Goal: Task Accomplishment & Management: Use online tool/utility

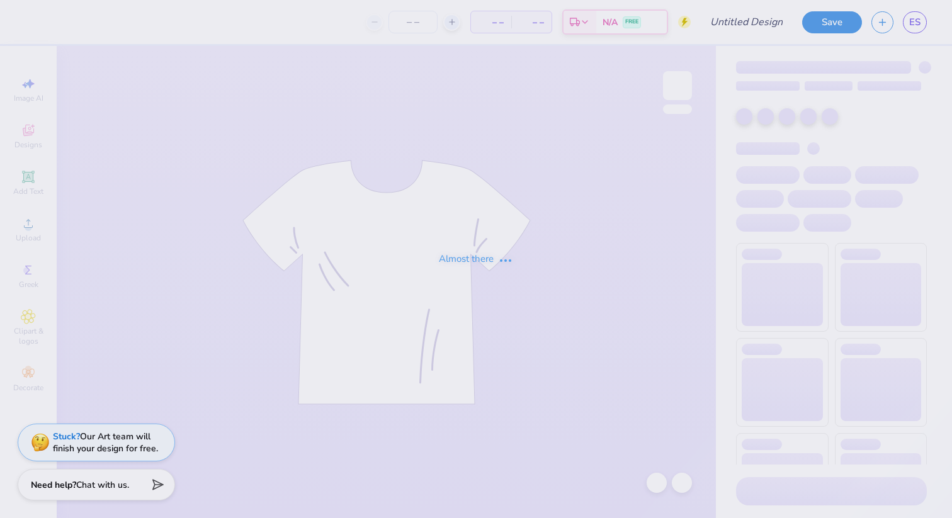
type input "Homecoming 2025 V2"
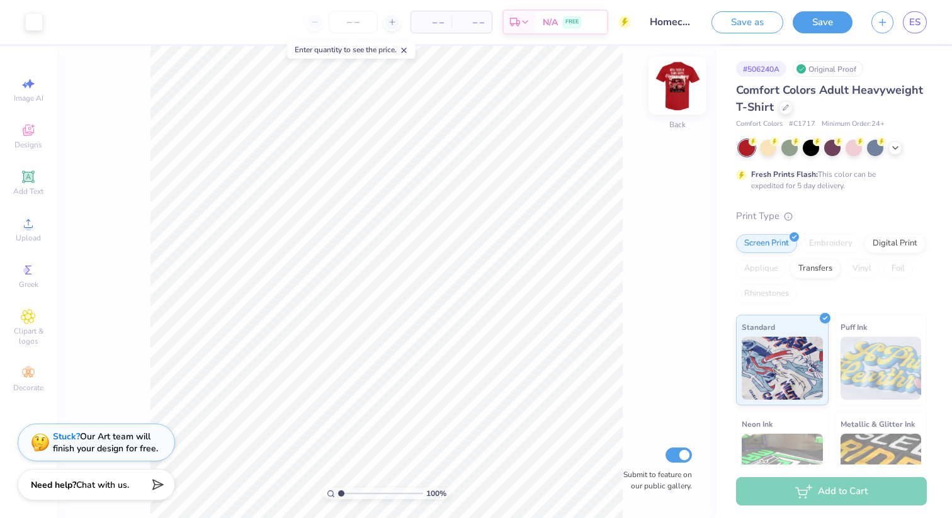
click at [673, 94] on img at bounding box center [678, 85] width 50 height 50
click at [896, 150] on icon at bounding box center [896, 147] width 10 height 10
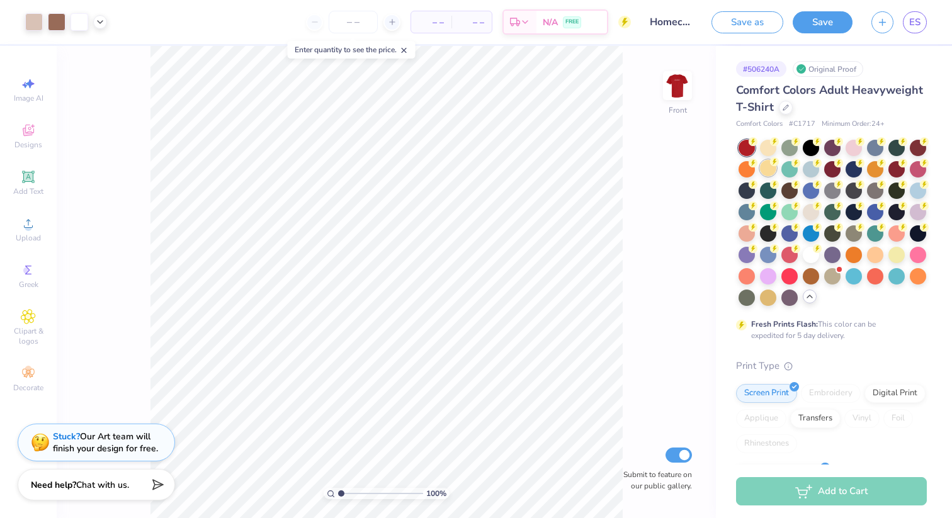
click at [765, 173] on div at bounding box center [768, 168] width 16 height 16
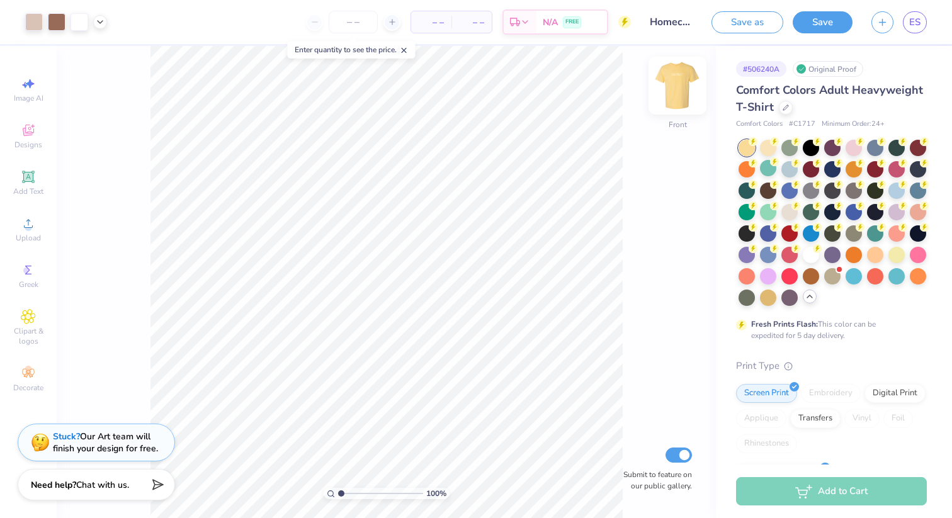
click at [686, 91] on img at bounding box center [678, 85] width 50 height 50
click at [680, 93] on img at bounding box center [678, 85] width 50 height 50
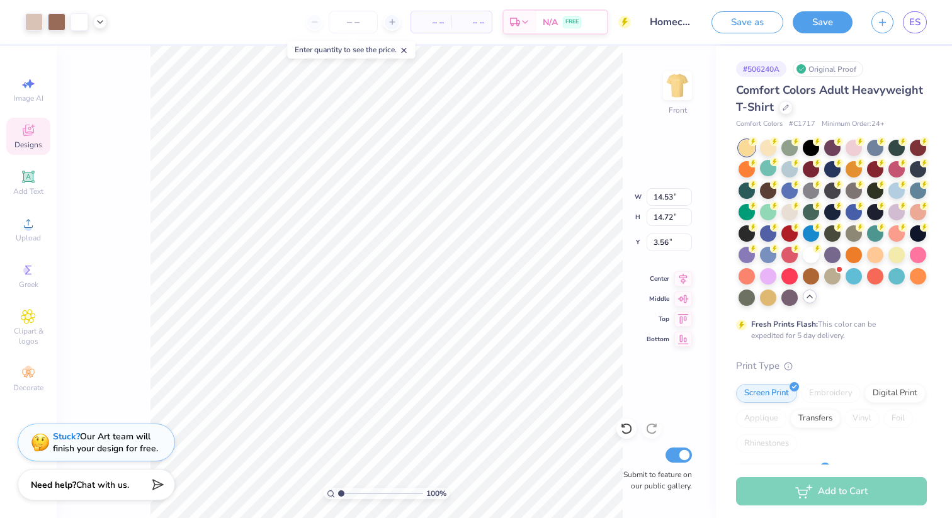
type input "3.56"
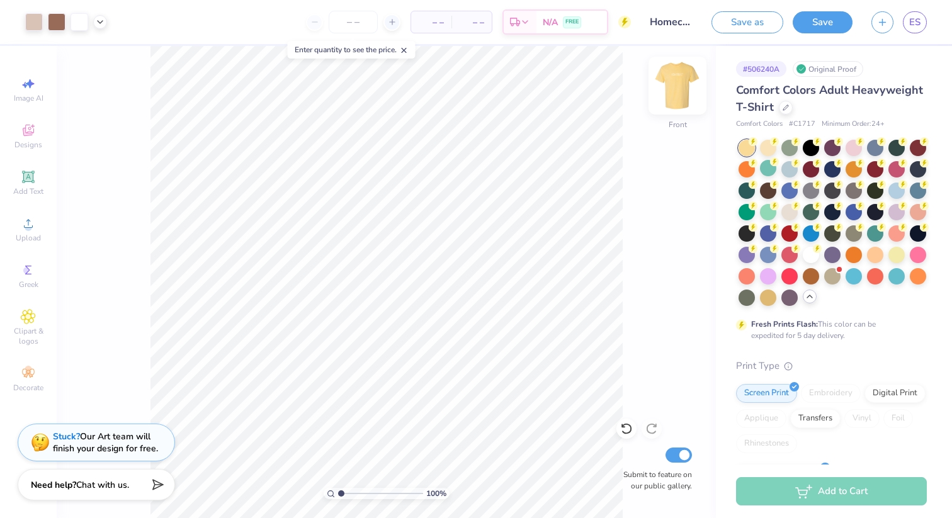
click at [678, 77] on img at bounding box center [678, 85] width 50 height 50
click at [676, 95] on img at bounding box center [678, 85] width 50 height 50
click at [774, 169] on div at bounding box center [768, 168] width 16 height 16
click at [838, 147] on div at bounding box center [833, 147] width 16 height 16
click at [835, 252] on div at bounding box center [833, 254] width 16 height 16
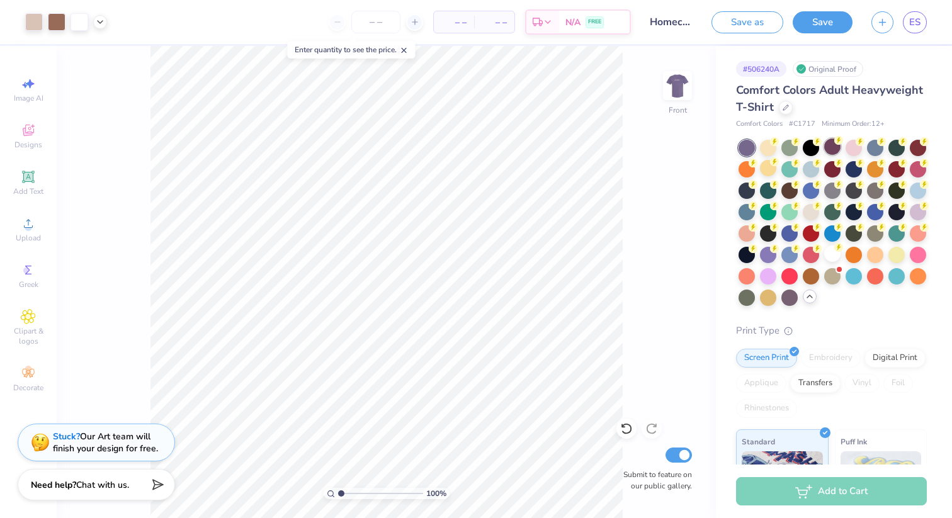
click at [831, 149] on div at bounding box center [833, 147] width 16 height 16
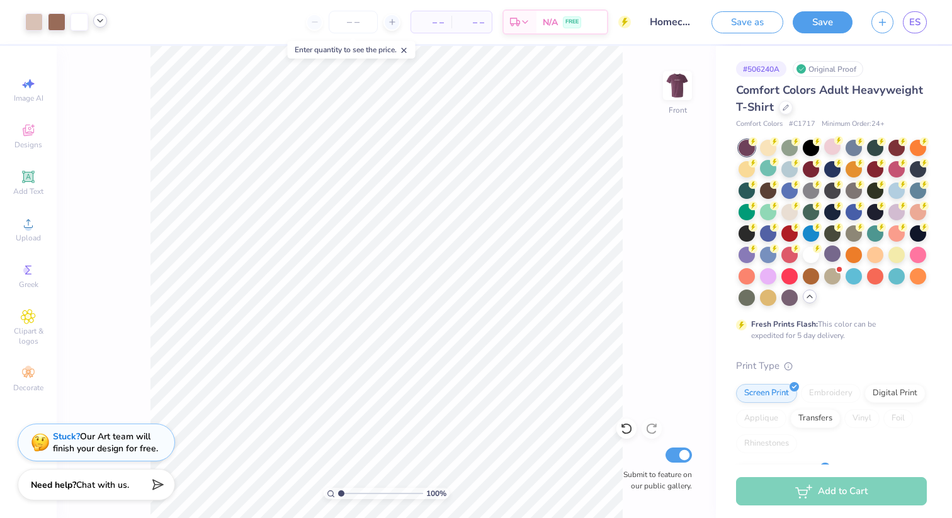
click at [100, 22] on icon at bounding box center [100, 21] width 10 height 10
click at [53, 21] on div at bounding box center [57, 21] width 18 height 18
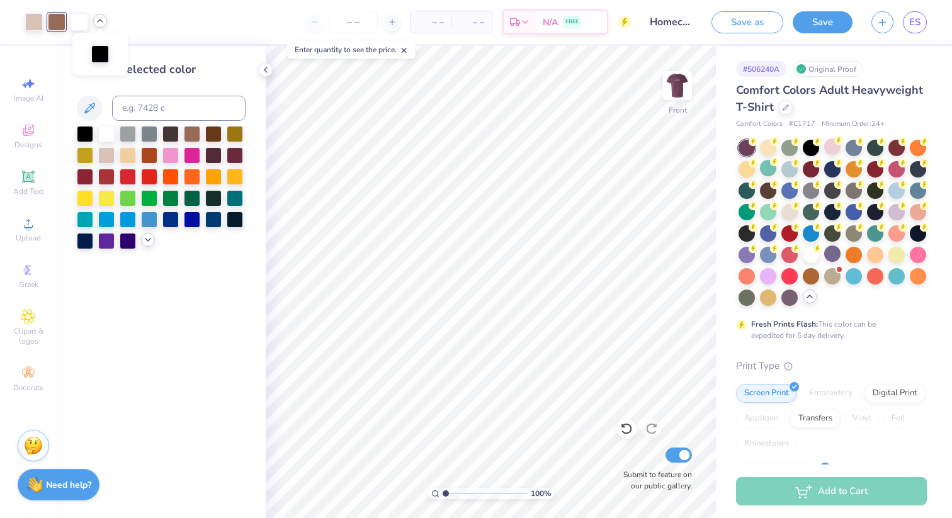
click at [151, 242] on icon at bounding box center [148, 240] width 10 height 10
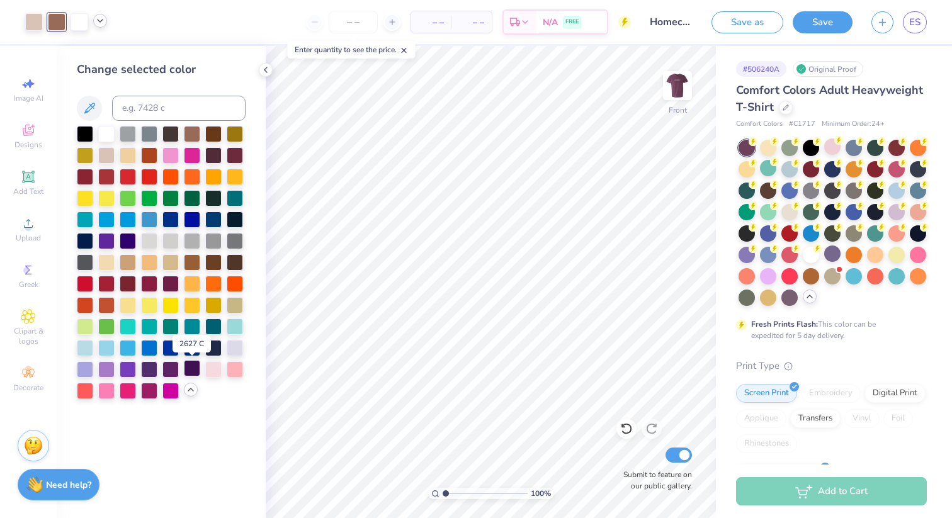
click at [193, 368] on div at bounding box center [192, 368] width 16 height 16
click at [239, 342] on div at bounding box center [235, 347] width 16 height 16
click at [101, 373] on div at bounding box center [106, 368] width 16 height 16
click at [88, 370] on div at bounding box center [85, 368] width 16 height 16
click at [31, 21] on div at bounding box center [34, 21] width 18 height 18
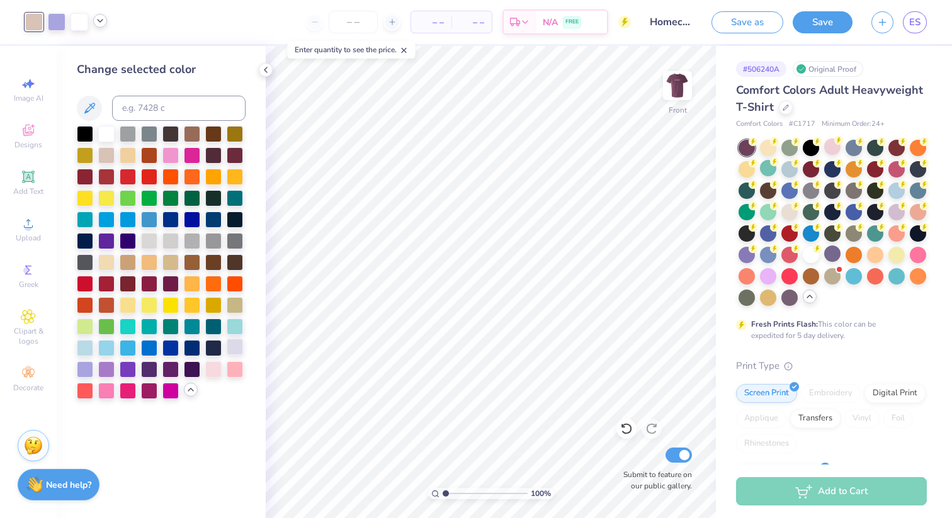
click at [243, 349] on div at bounding box center [235, 347] width 16 height 16
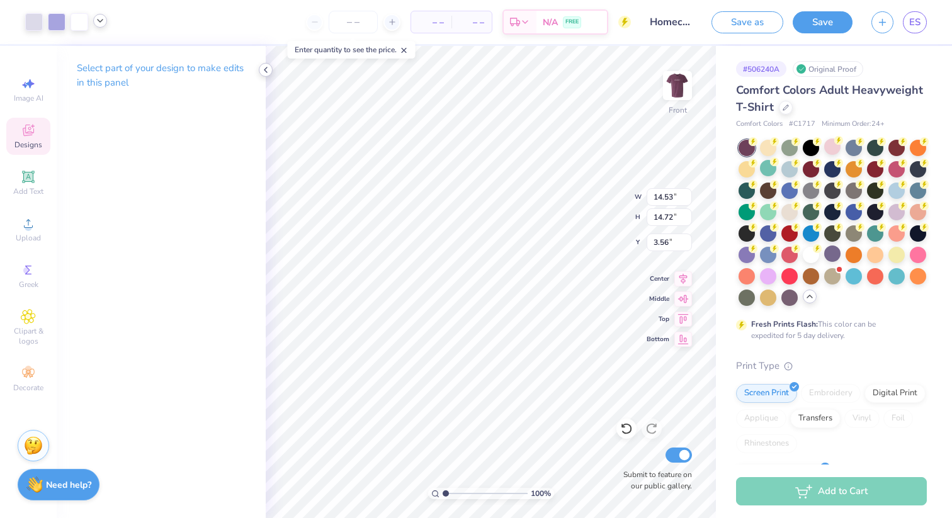
click at [262, 66] on icon at bounding box center [266, 70] width 10 height 10
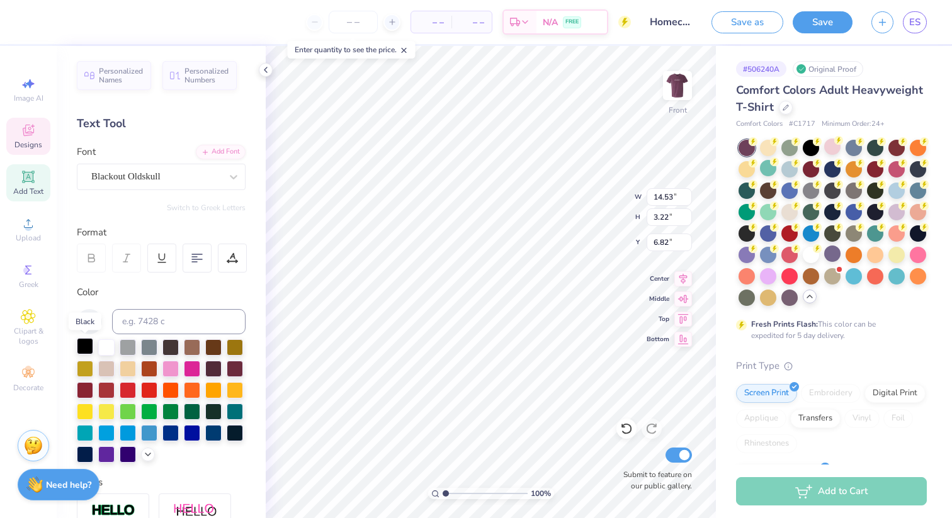
click at [84, 339] on div at bounding box center [85, 346] width 16 height 16
click at [150, 454] on icon at bounding box center [148, 453] width 10 height 10
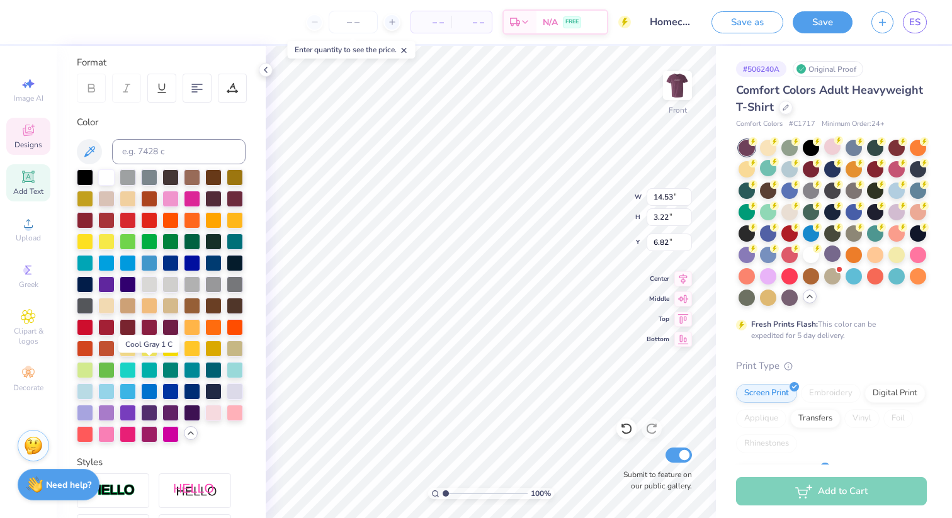
scroll to position [287, 0]
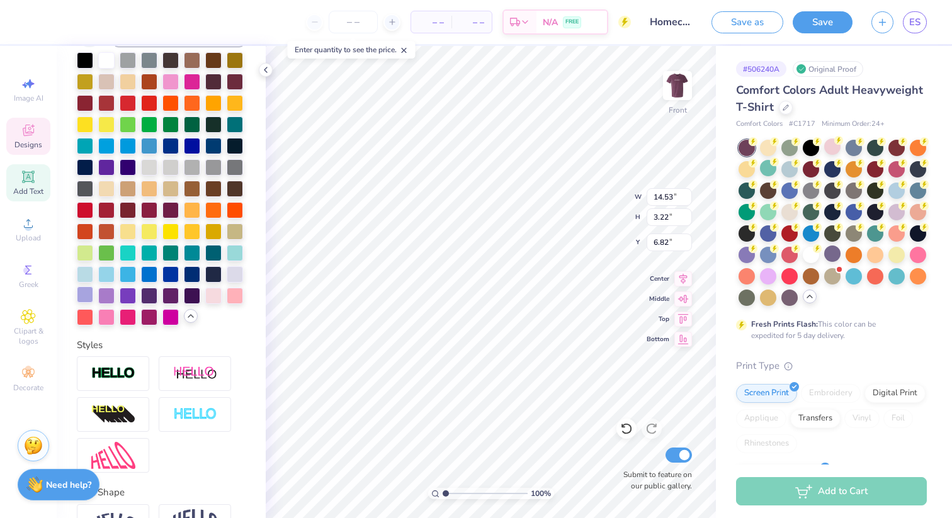
click at [89, 296] on div at bounding box center [85, 295] width 16 height 16
click at [103, 292] on div at bounding box center [106, 295] width 16 height 16
click at [192, 295] on div at bounding box center [192, 295] width 16 height 16
click at [168, 294] on div at bounding box center [171, 296] width 16 height 16
click at [150, 295] on div at bounding box center [149, 295] width 16 height 16
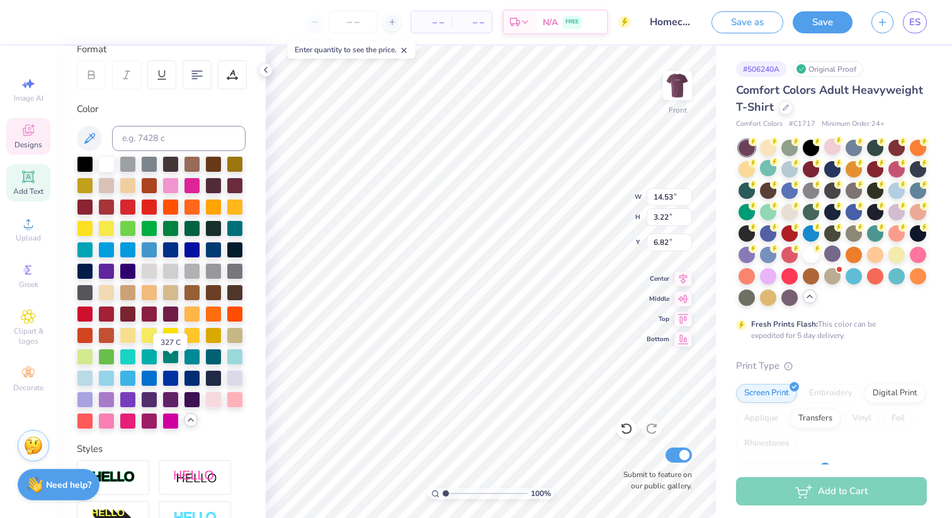
scroll to position [0, 0]
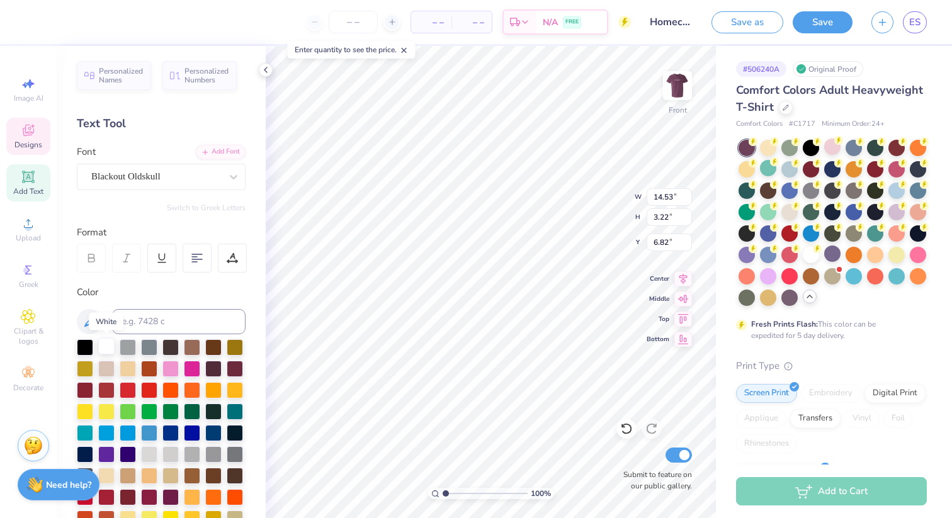
click at [103, 345] on div at bounding box center [106, 346] width 16 height 16
click at [103, 370] on div at bounding box center [106, 368] width 16 height 16
click at [107, 348] on div at bounding box center [106, 346] width 16 height 16
click at [86, 346] on div at bounding box center [85, 346] width 16 height 16
click at [105, 347] on div at bounding box center [106, 346] width 16 height 16
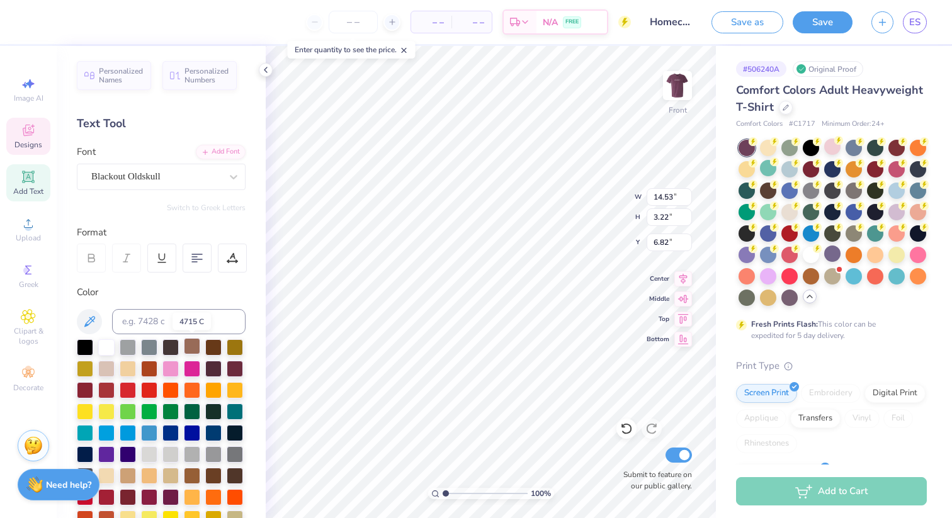
click at [189, 343] on div at bounding box center [192, 346] width 16 height 16
click at [84, 354] on div at bounding box center [85, 346] width 16 height 16
click at [98, 341] on div at bounding box center [106, 346] width 16 height 16
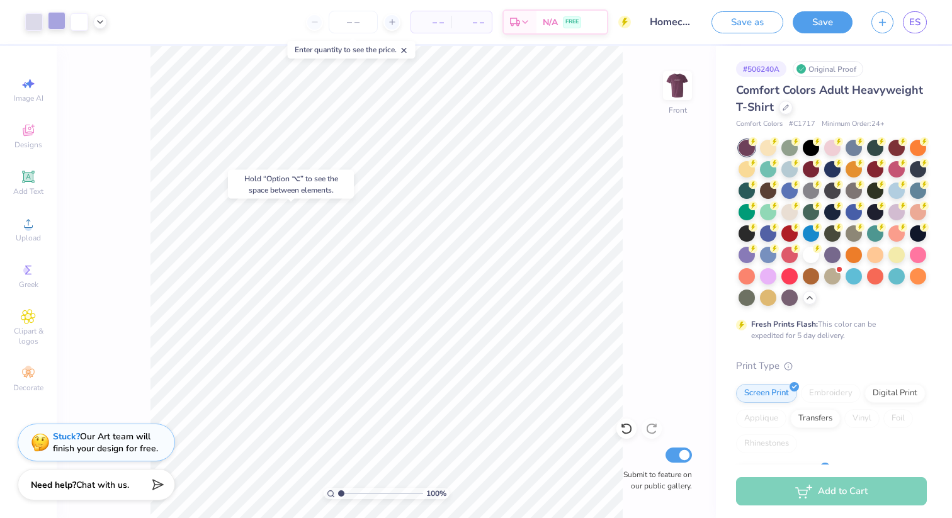
click at [51, 30] on div at bounding box center [57, 21] width 18 height 18
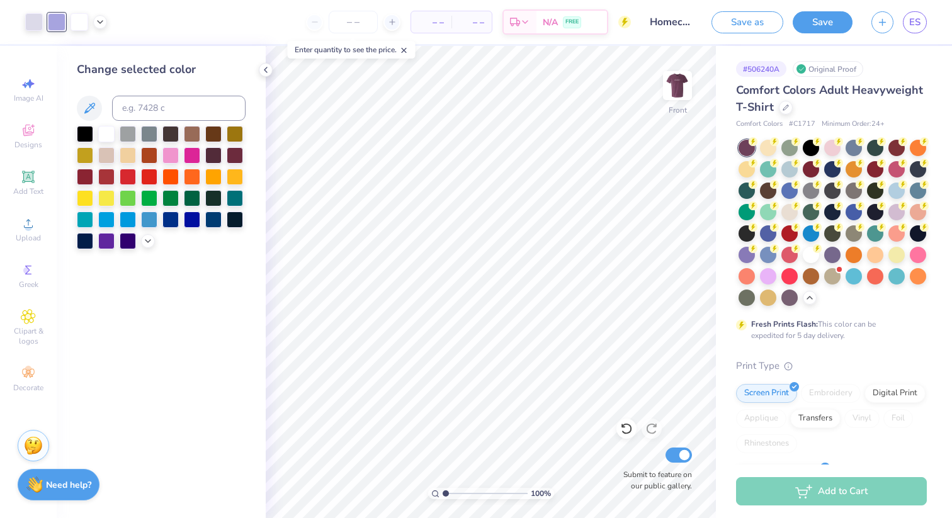
click at [140, 246] on div at bounding box center [161, 187] width 169 height 123
click at [143, 244] on icon at bounding box center [148, 240] width 10 height 10
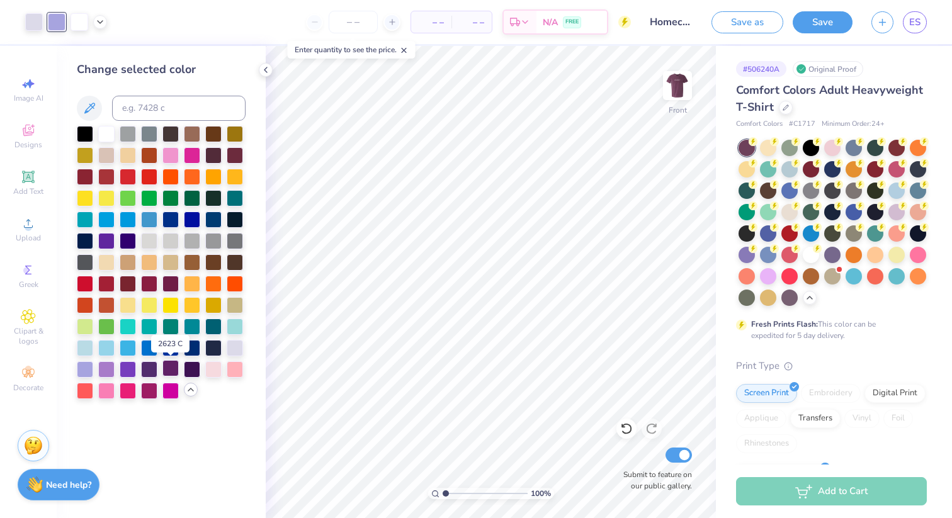
click at [172, 373] on div at bounding box center [171, 368] width 16 height 16
click at [193, 372] on div at bounding box center [192, 368] width 16 height 16
click at [147, 371] on div at bounding box center [149, 368] width 16 height 16
click at [121, 371] on div at bounding box center [128, 368] width 16 height 16
click at [103, 370] on div at bounding box center [106, 368] width 16 height 16
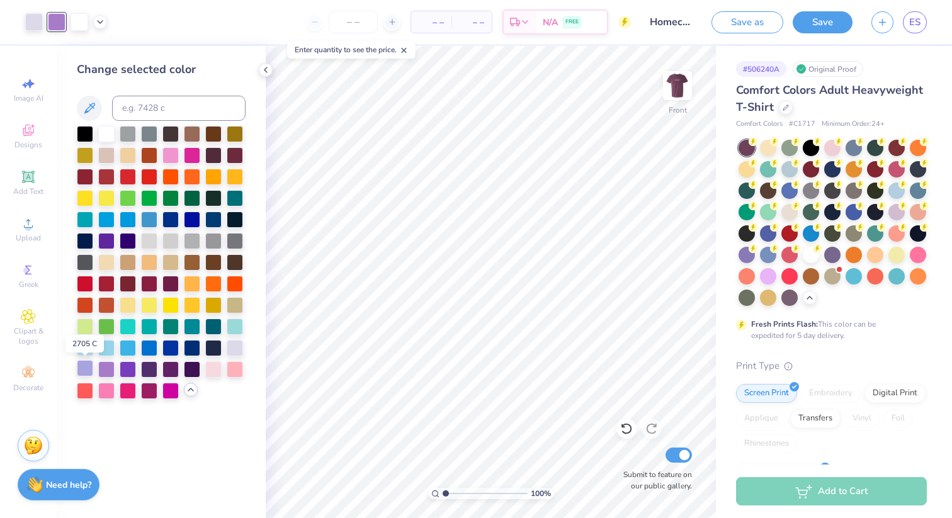
click at [85, 370] on div at bounding box center [85, 368] width 16 height 16
click at [103, 372] on div at bounding box center [106, 368] width 16 height 16
click at [134, 244] on div at bounding box center [128, 240] width 16 height 16
click at [110, 240] on div at bounding box center [106, 240] width 16 height 16
click at [83, 367] on div at bounding box center [85, 368] width 16 height 16
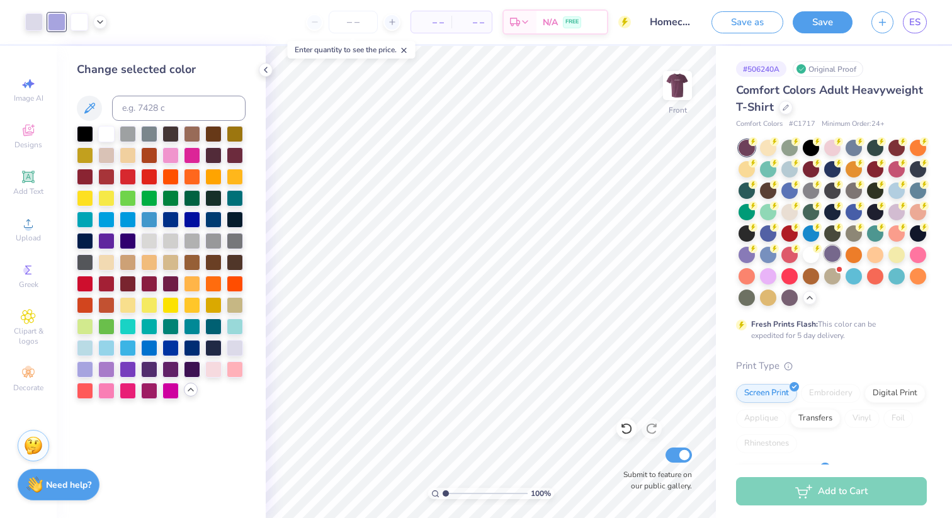
click at [831, 256] on div at bounding box center [833, 254] width 16 height 16
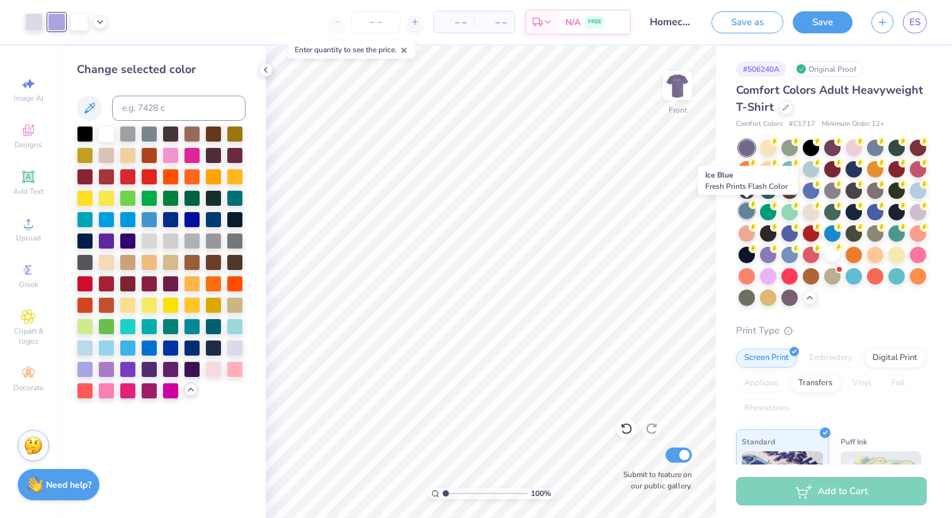
click at [746, 215] on div at bounding box center [747, 211] width 16 height 16
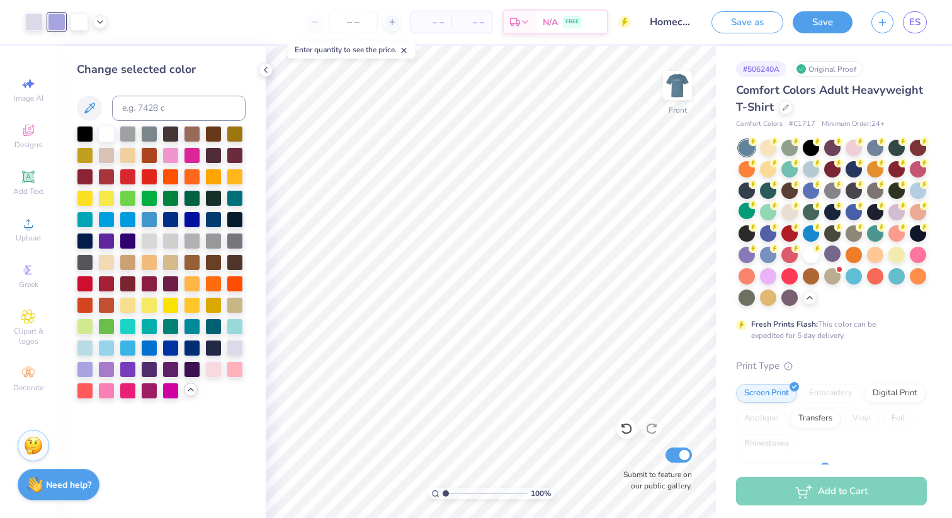
click at [49, 27] on div at bounding box center [57, 22] width 18 height 18
click at [241, 197] on div at bounding box center [235, 197] width 16 height 16
click at [190, 326] on div at bounding box center [192, 325] width 16 height 16
click at [230, 329] on div at bounding box center [235, 325] width 16 height 16
click at [192, 333] on div at bounding box center [192, 325] width 16 height 16
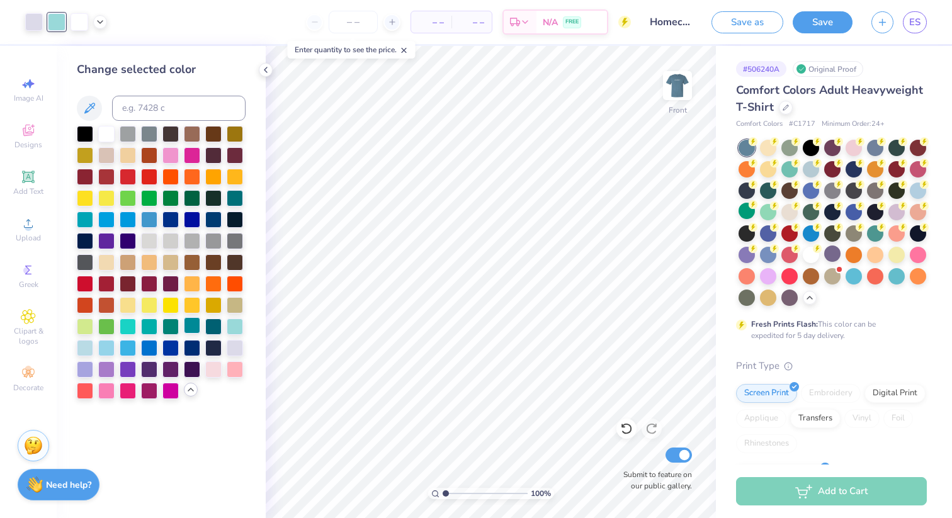
click at [207, 328] on div at bounding box center [213, 327] width 16 height 16
click at [35, 25] on div at bounding box center [34, 21] width 18 height 18
click at [236, 324] on div at bounding box center [235, 325] width 16 height 16
click at [78, 353] on div at bounding box center [85, 347] width 16 height 16
click at [57, 24] on div at bounding box center [57, 21] width 18 height 18
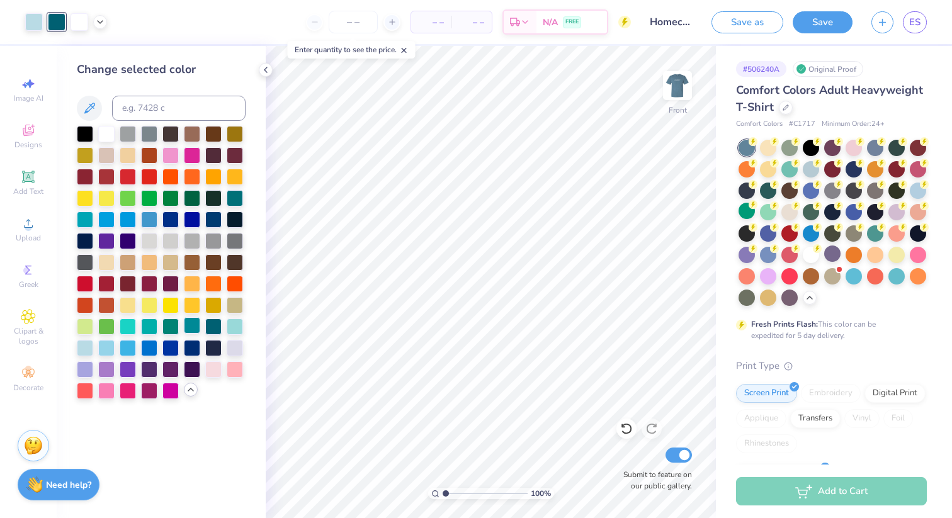
click at [193, 325] on div at bounding box center [192, 325] width 16 height 16
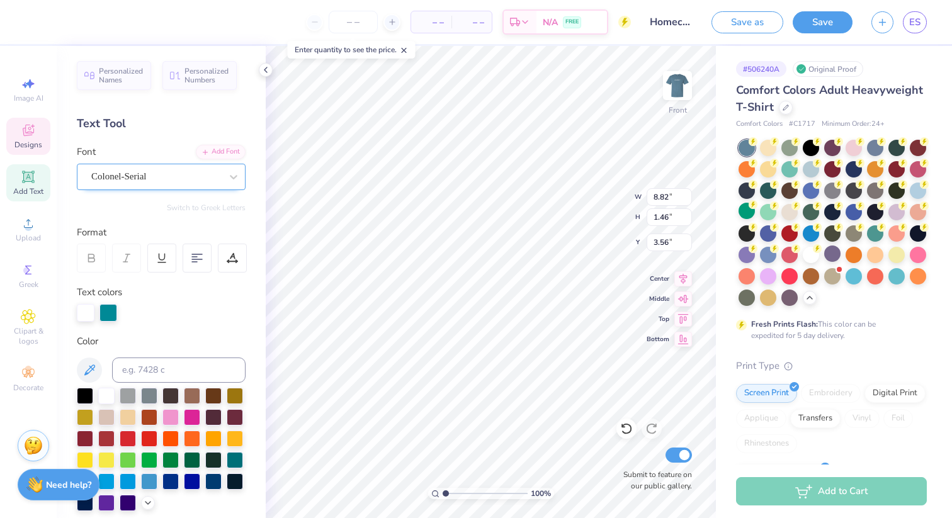
click at [151, 173] on div "Colonel-Serial" at bounding box center [156, 177] width 132 height 20
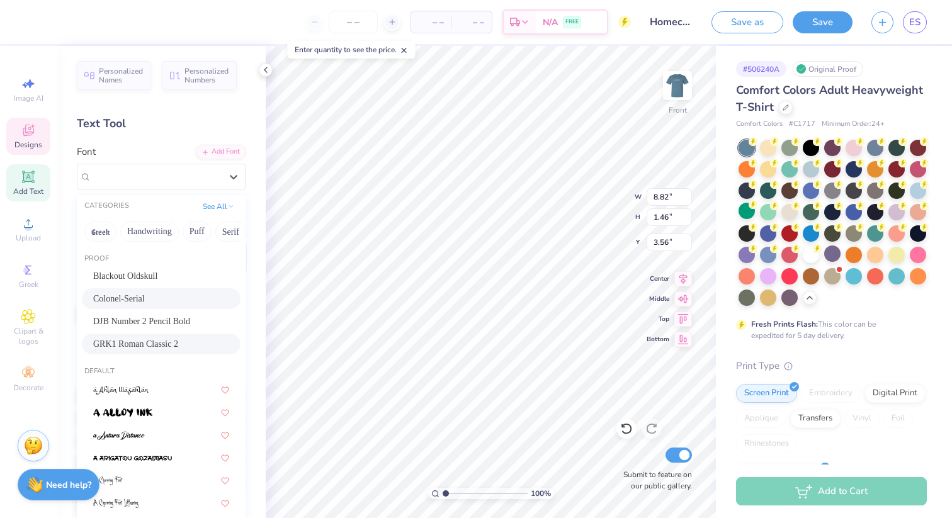
click at [153, 339] on span "GRK1 Roman Classic 2" at bounding box center [135, 344] width 85 height 13
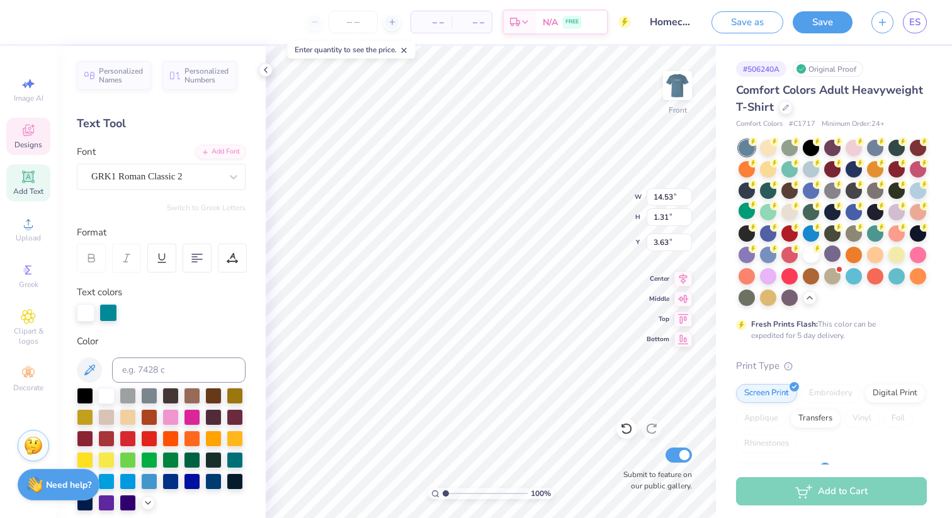
type input "14.53"
type input "1.31"
type input "3.63"
type input "7.99"
type input "1.50"
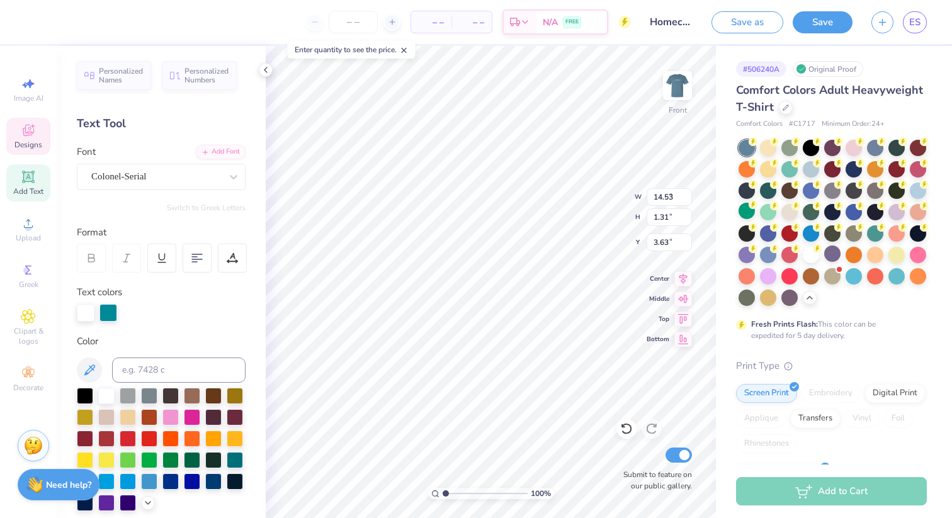
type input "5.50"
click at [132, 178] on div "Colonel-Serial" at bounding box center [156, 177] width 132 height 20
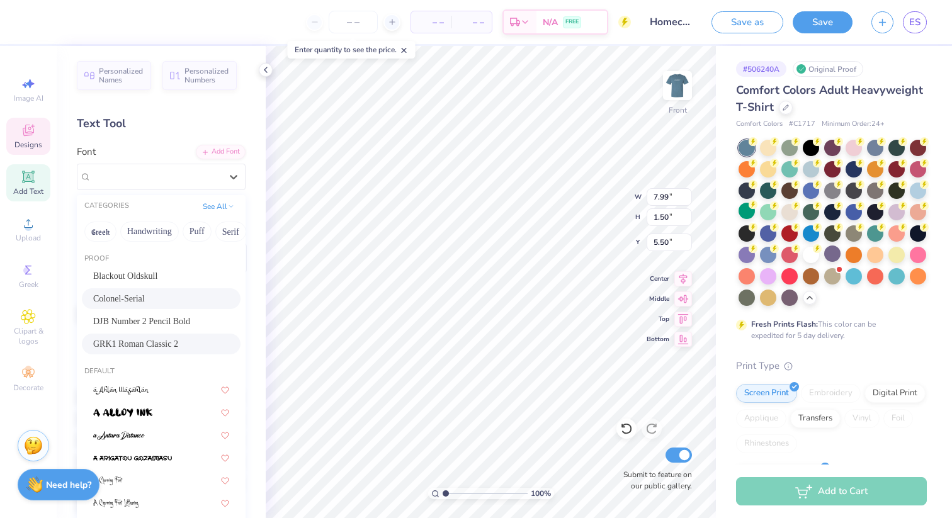
click at [125, 347] on span "GRK1 Roman Classic 2" at bounding box center [135, 344] width 85 height 13
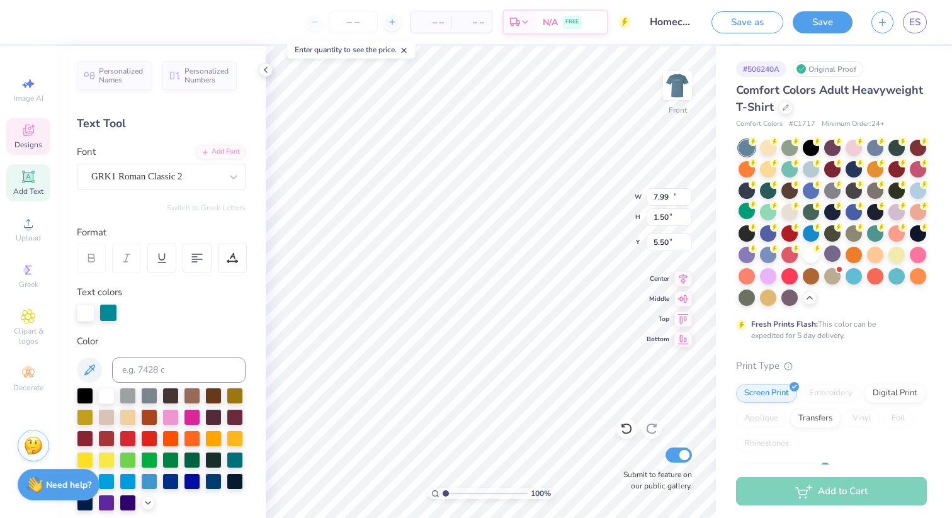
type input "14.53"
type input "1.38"
type input "5.55"
type input "1.31"
type input "3.63"
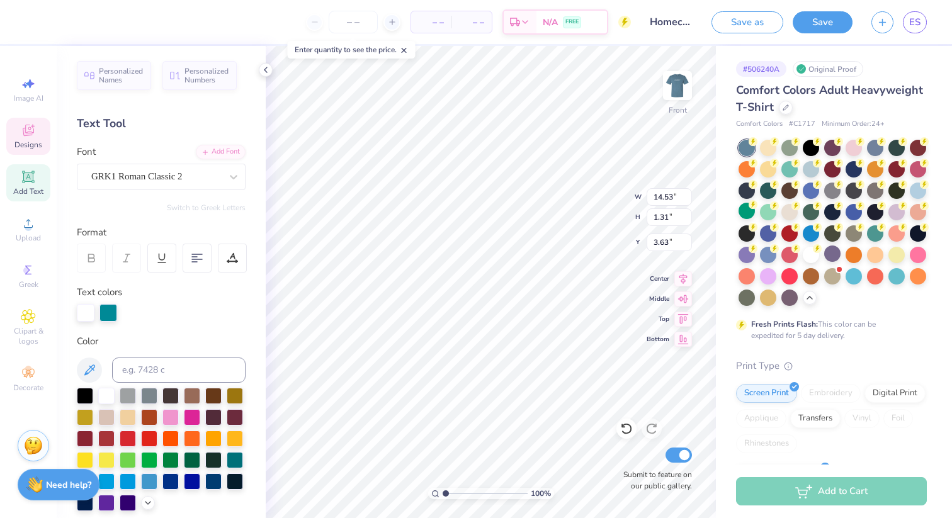
type textarea "BETA THETA pI"
type input "1.38"
type input "5.44"
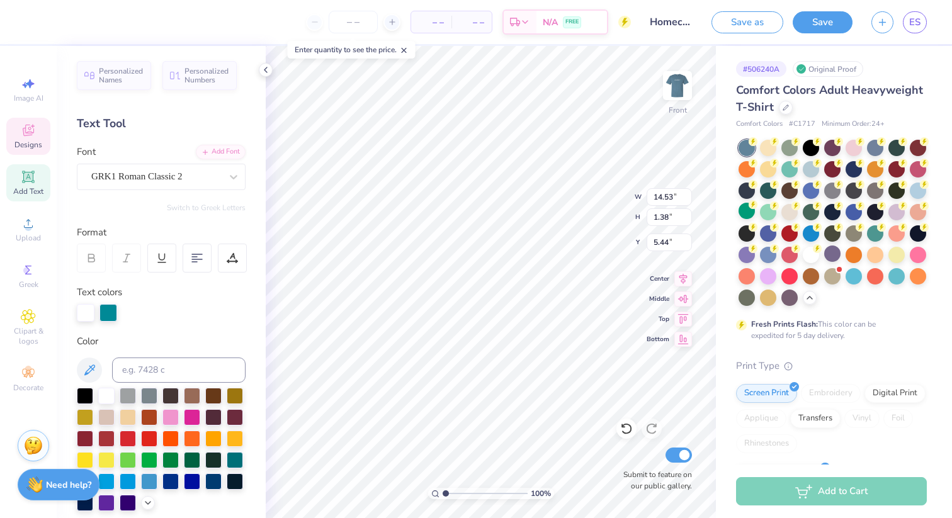
type textarea "sigma kappa"
type input "5.15"
type input "12.98"
type input "2.70"
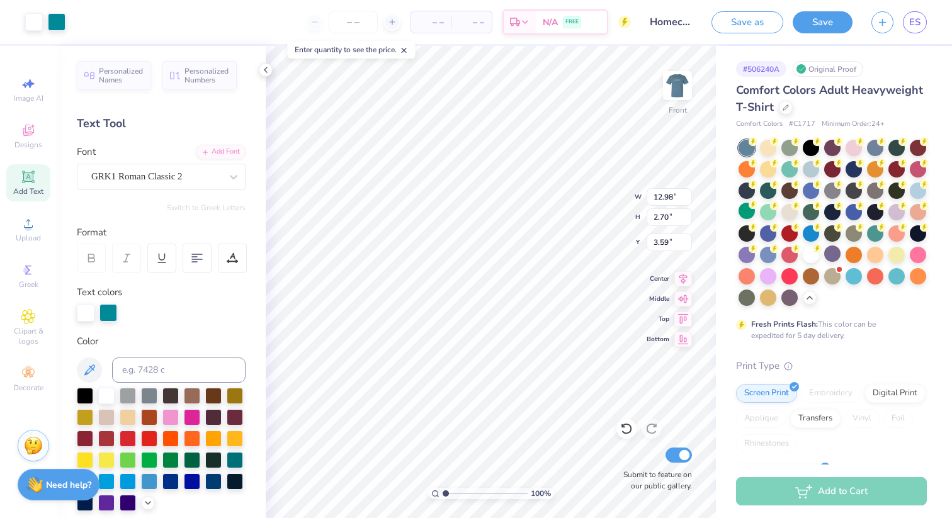
type input "3.79"
type input "8.75"
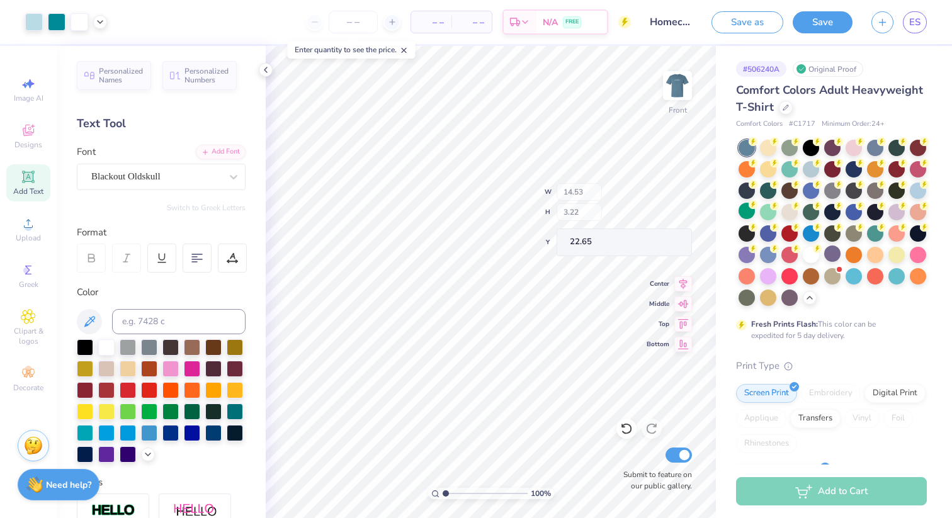
type input "22.65"
type input "7.07"
click at [625, 426] on icon at bounding box center [626, 429] width 13 height 13
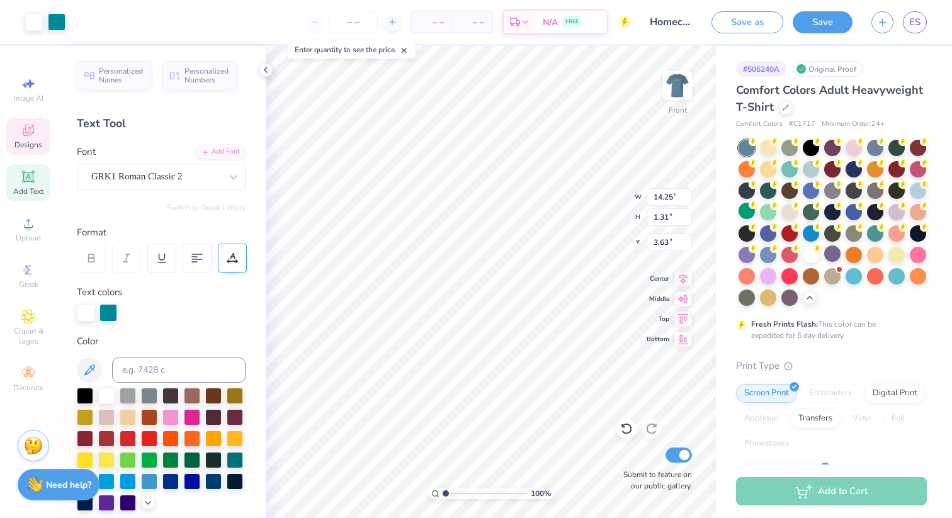
click at [220, 268] on div at bounding box center [232, 258] width 29 height 29
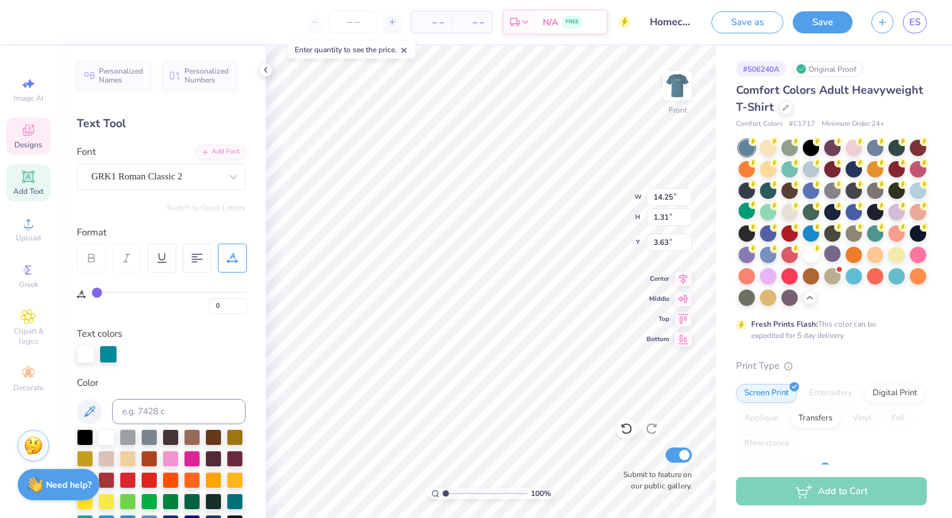
type input "1"
type input "2"
type input "3"
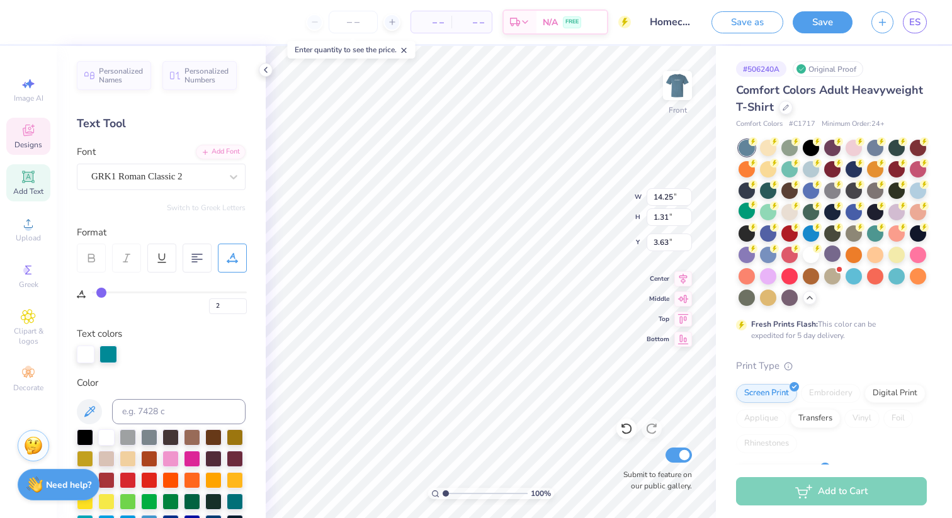
type input "3"
type input "4"
type input "5"
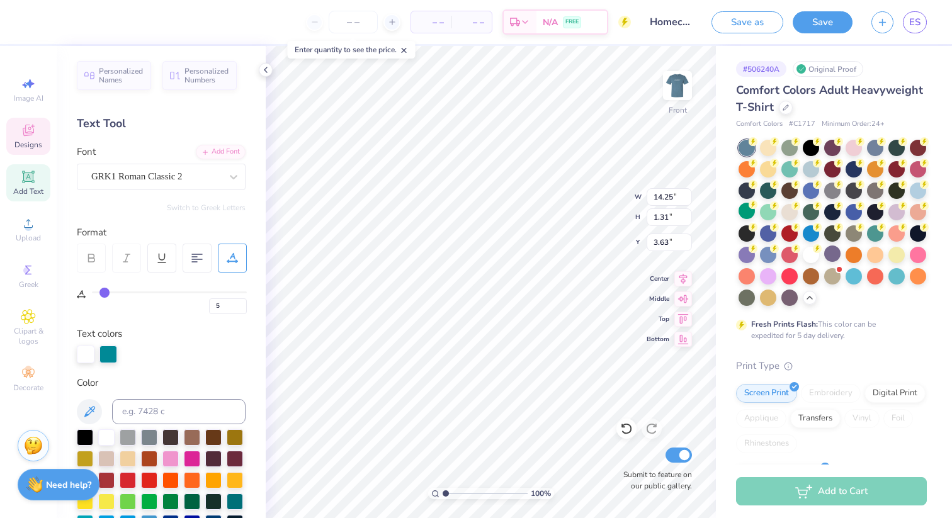
type input "6"
type input "7"
type input "8"
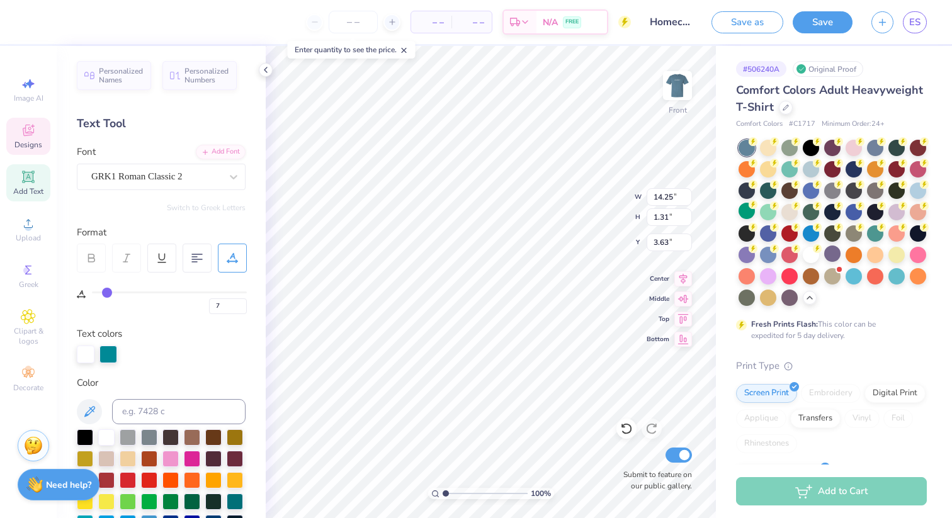
type input "8"
type input "9"
type input "10"
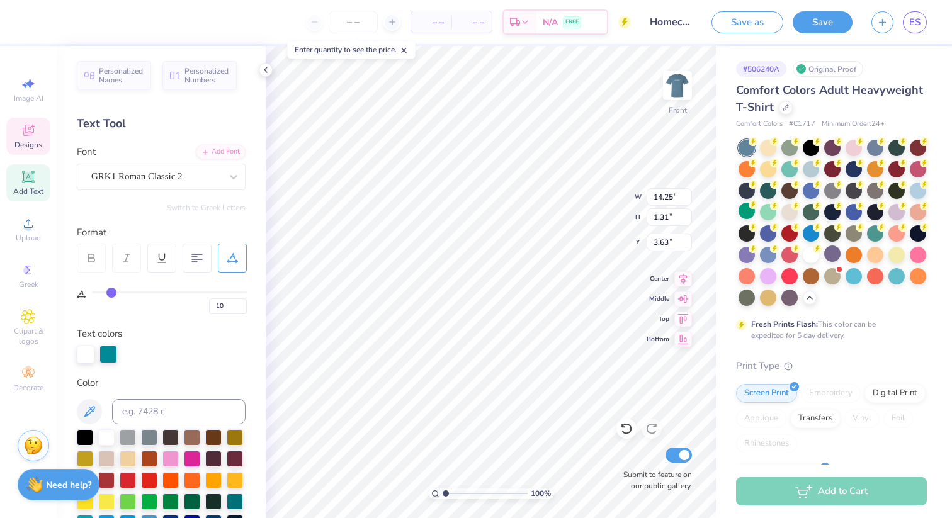
type input "11"
type input "12"
type input "13"
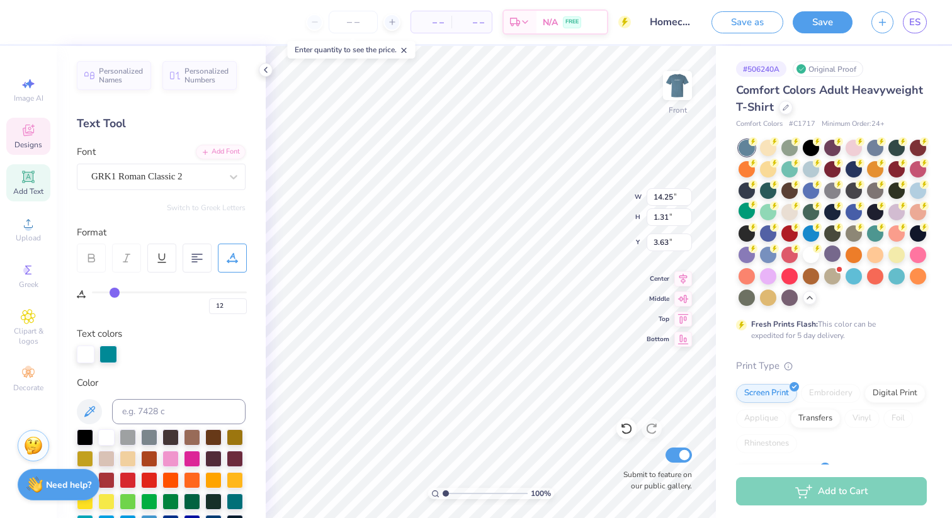
type input "13"
type input "14"
type input "15"
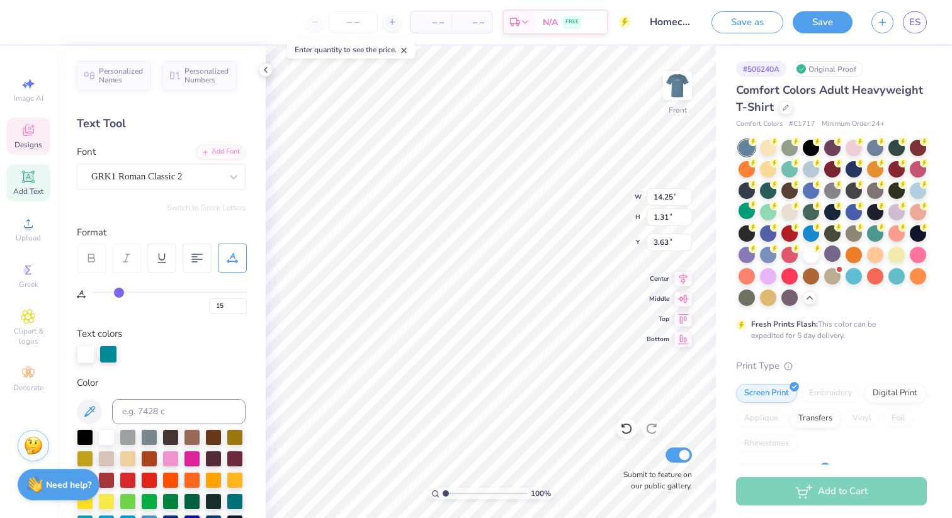
type input "16"
type input "17"
drag, startPoint x: 94, startPoint y: 292, endPoint x: 121, endPoint y: 294, distance: 27.1
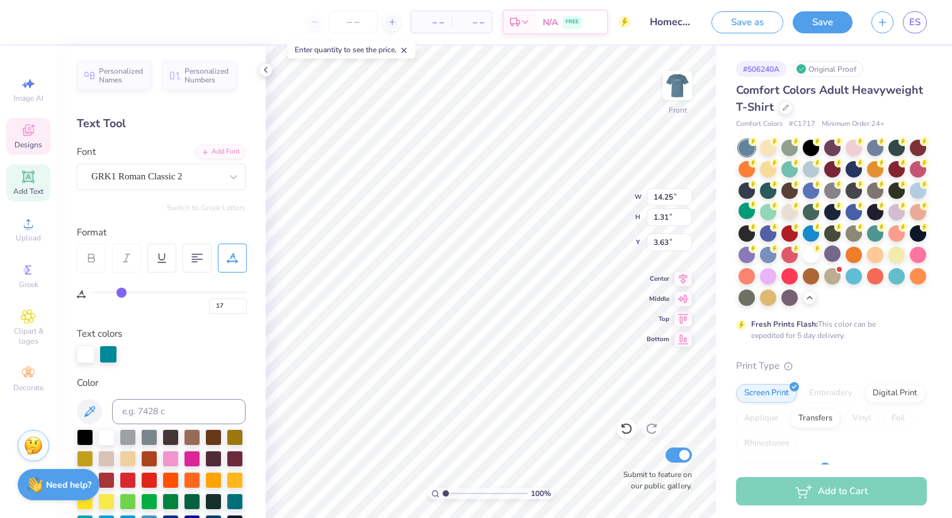
type input "17"
click at [121, 294] on input "range" at bounding box center [169, 293] width 155 height 2
type input "14.53"
type input "1.07"
type input "3.75"
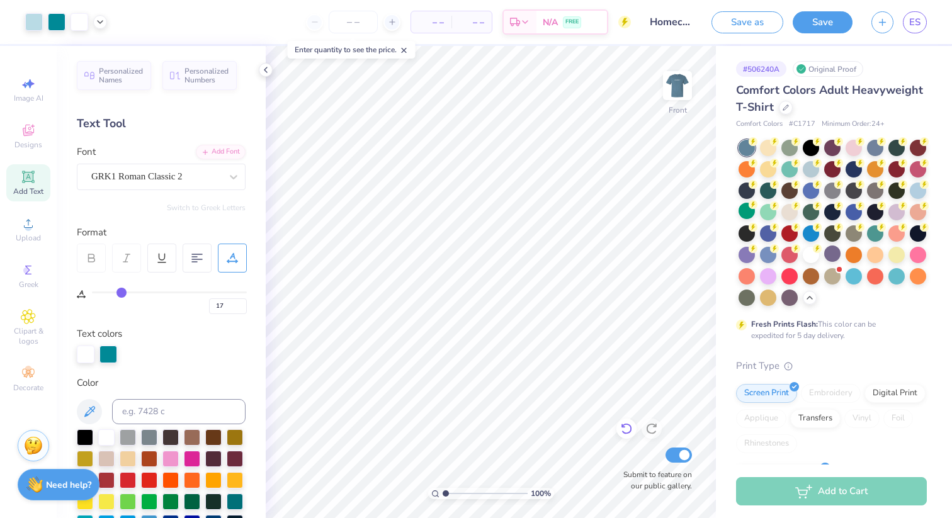
click at [626, 428] on icon at bounding box center [626, 429] width 13 height 13
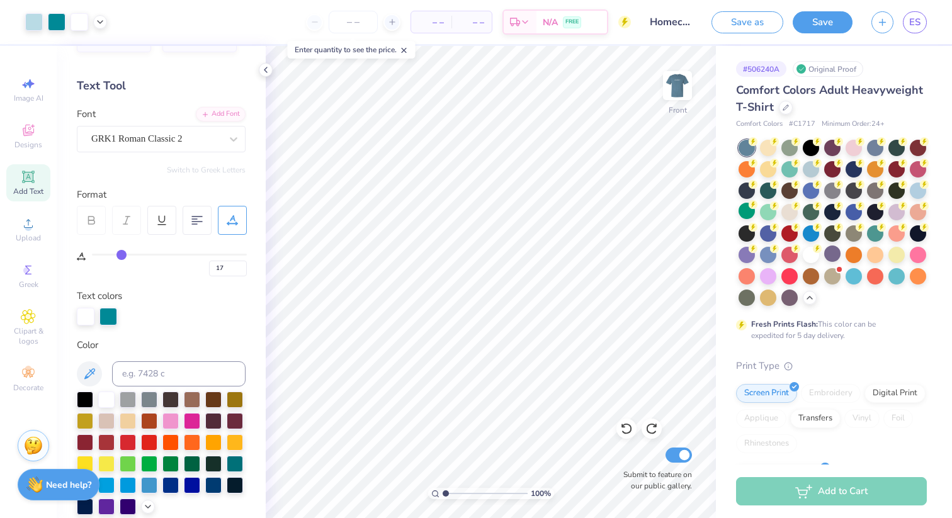
scroll to position [0, 0]
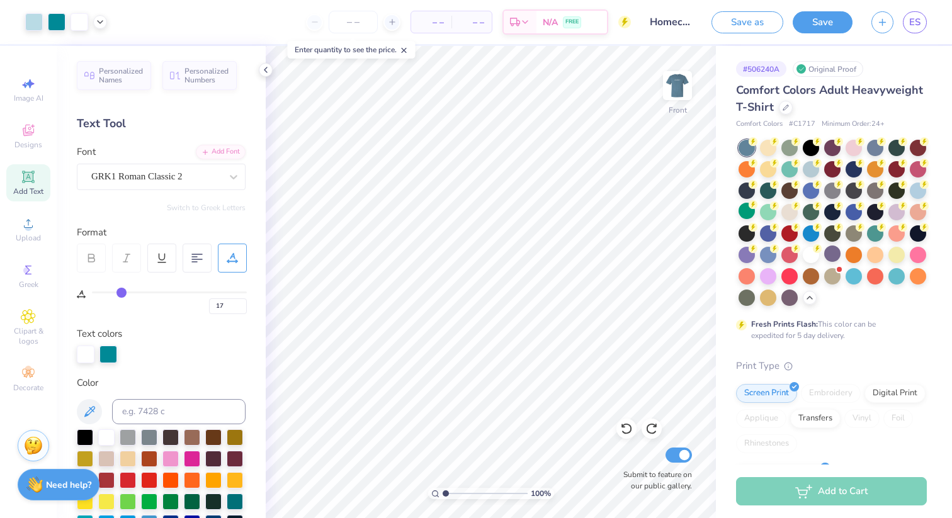
click at [171, 336] on div "Text colors" at bounding box center [161, 345] width 169 height 37
click at [263, 70] on icon at bounding box center [266, 70] width 10 height 10
type input "0"
click at [265, 74] on icon at bounding box center [266, 70] width 10 height 10
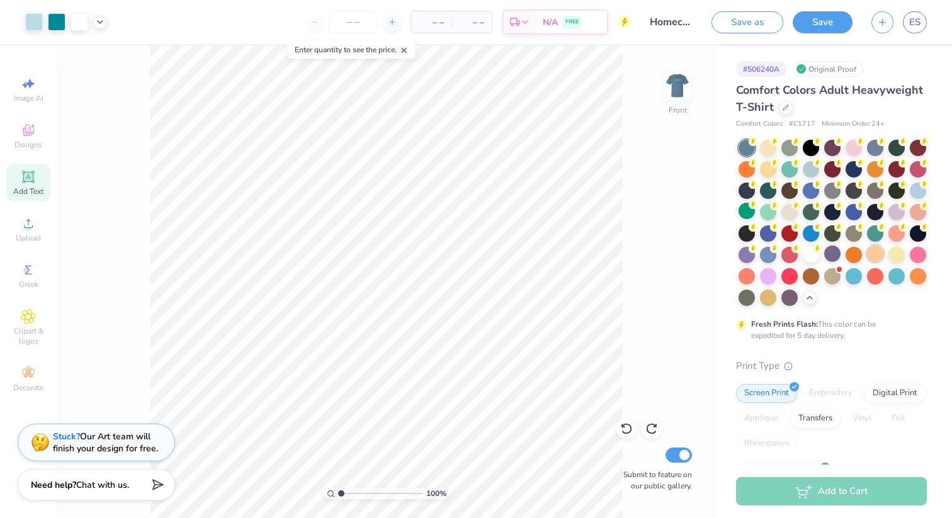
click at [874, 253] on div at bounding box center [875, 254] width 16 height 16
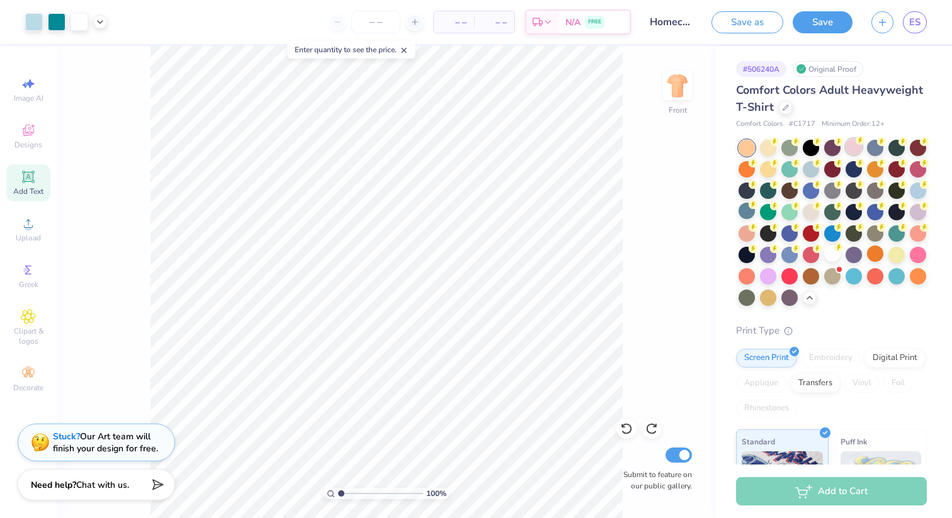
click at [850, 149] on div at bounding box center [854, 147] width 16 height 16
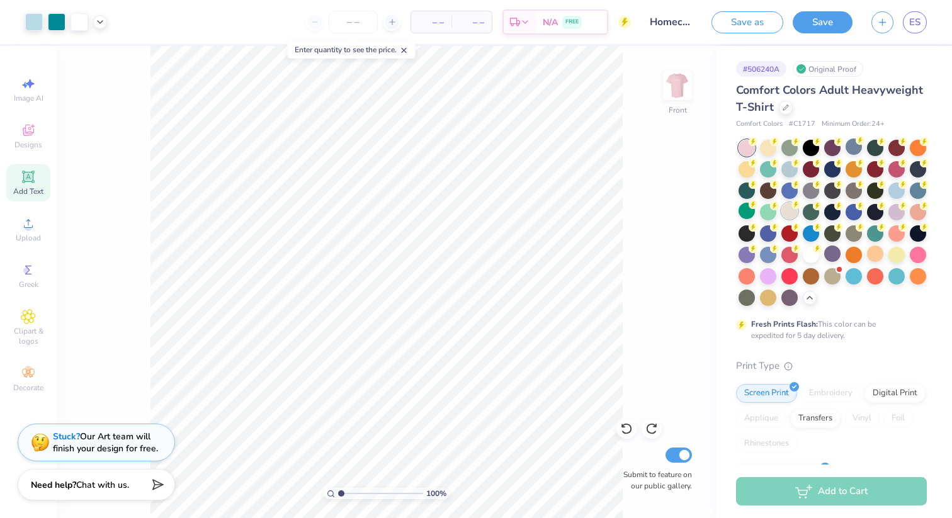
click at [783, 214] on div at bounding box center [790, 211] width 16 height 16
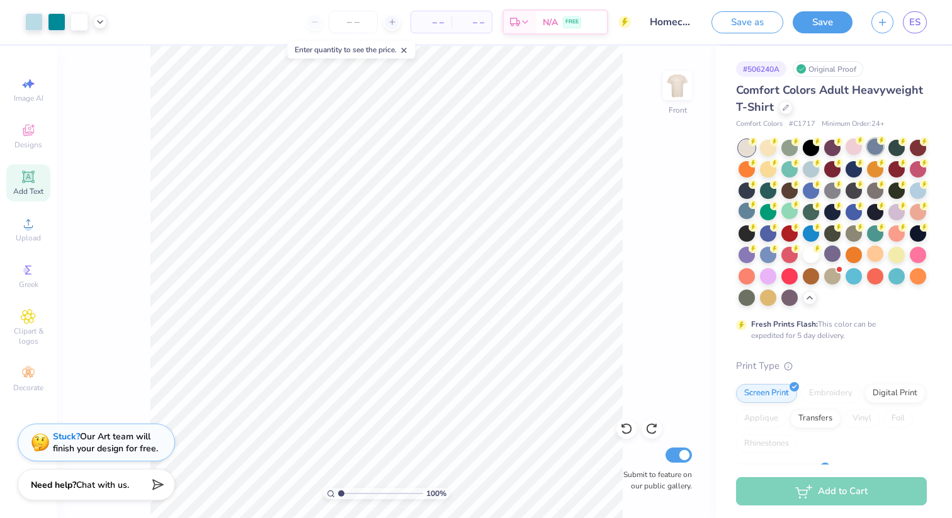
click at [869, 148] on div at bounding box center [875, 147] width 16 height 16
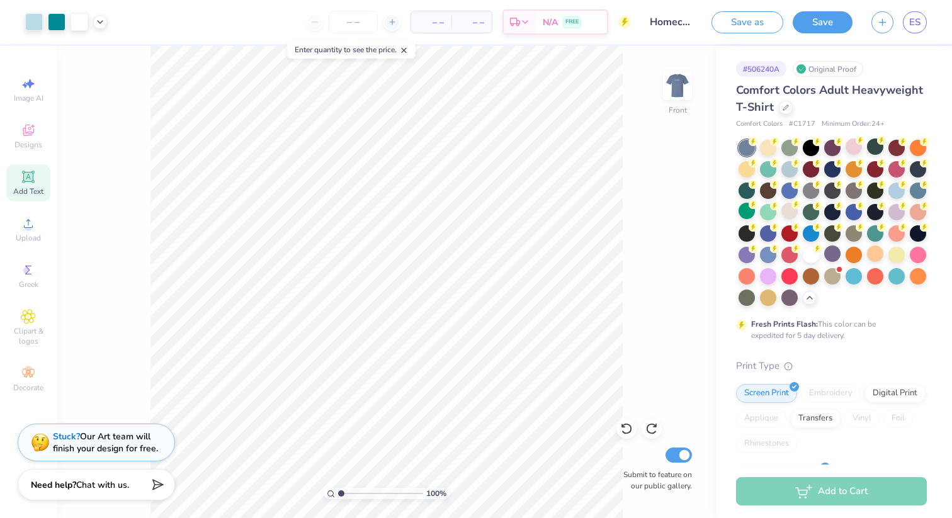
click at [796, 235] on div at bounding box center [790, 234] width 16 height 16
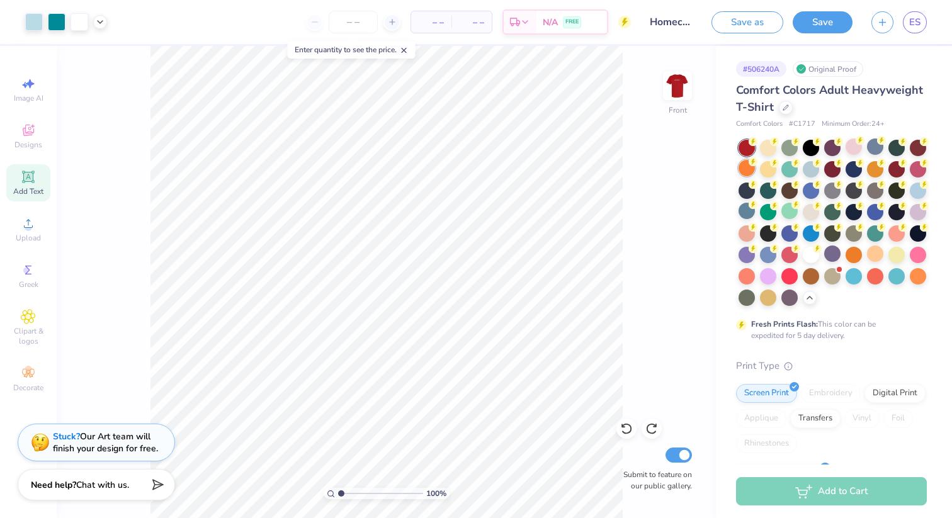
click at [753, 171] on div at bounding box center [747, 168] width 16 height 16
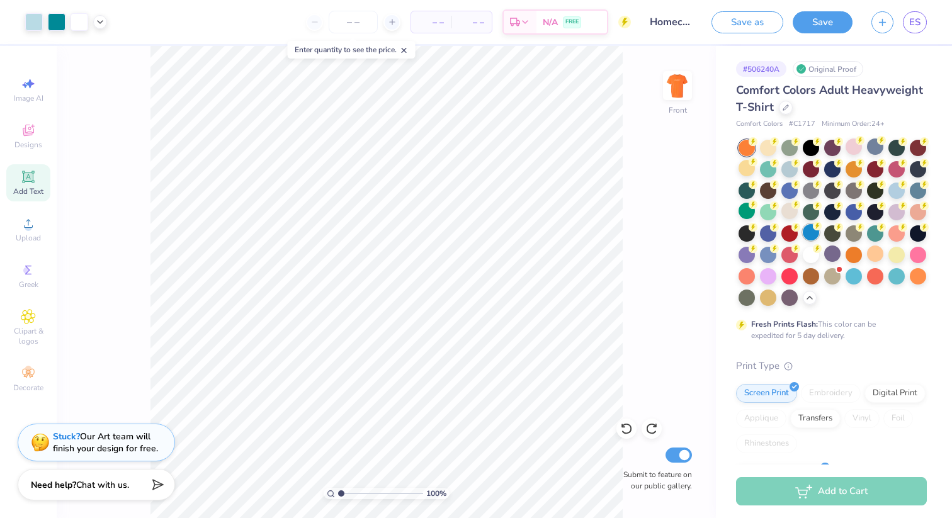
click at [808, 236] on div at bounding box center [811, 232] width 16 height 16
